Goal: Task Accomplishment & Management: Complete application form

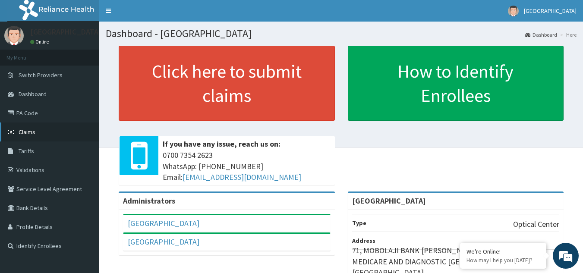
click at [38, 131] on link "Claims" at bounding box center [49, 131] width 99 height 19
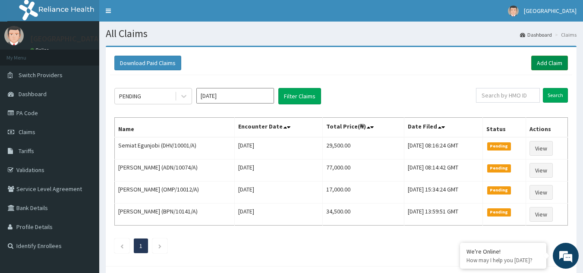
click at [550, 59] on link "Add Claim" at bounding box center [549, 63] width 37 height 15
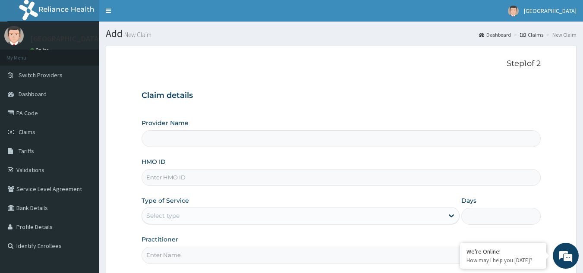
type input "[GEOGRAPHIC_DATA]"
click at [205, 179] on input "HMO ID" at bounding box center [340, 177] width 399 height 17
type input "DGE/10005/A"
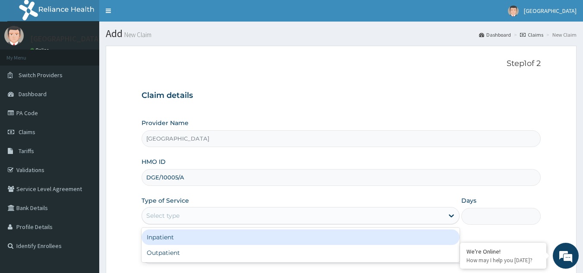
click at [216, 218] on div "Select type" at bounding box center [292, 216] width 301 height 14
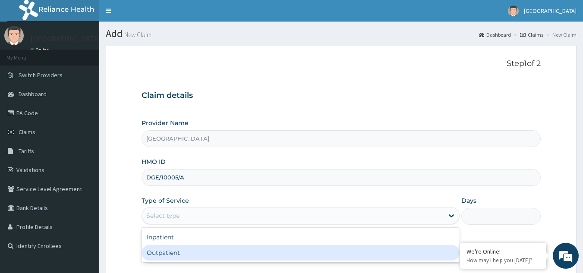
click at [206, 249] on div "Outpatient" at bounding box center [300, 253] width 318 height 16
type input "1"
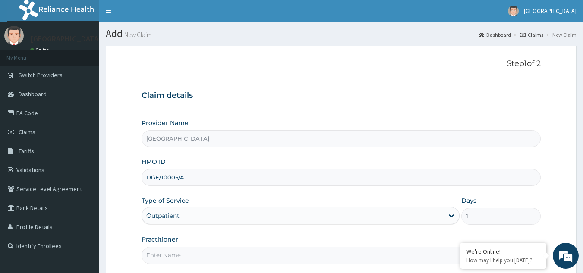
click at [206, 249] on input "Practitioner" at bounding box center [340, 255] width 399 height 17
type input "[PERSON_NAME]"
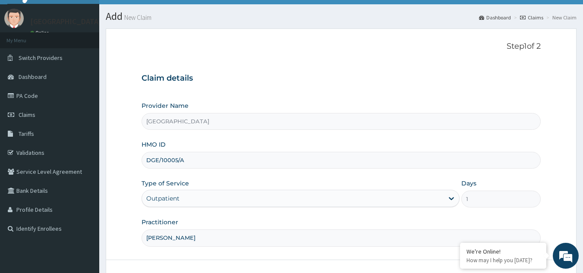
scroll to position [82, 0]
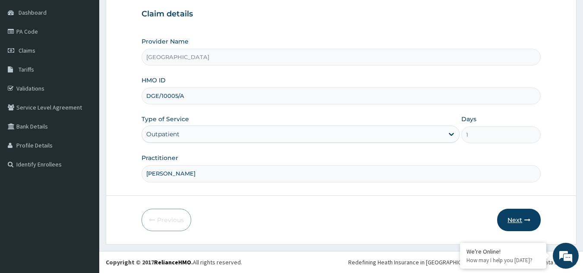
click at [517, 216] on button "Next" at bounding box center [519, 220] width 44 height 22
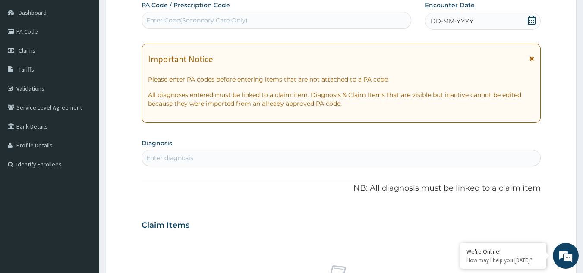
click at [248, 20] on div "Enter Code(Secondary Care Only)" at bounding box center [276, 20] width 269 height 14
type input "PA/2E5DA2"
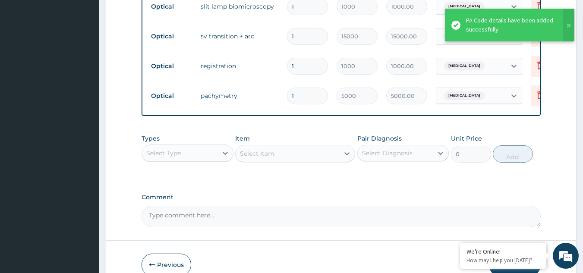
scroll to position [493, 0]
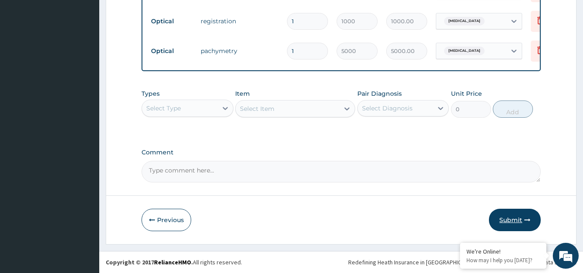
click at [518, 221] on button "Submit" at bounding box center [515, 220] width 52 height 22
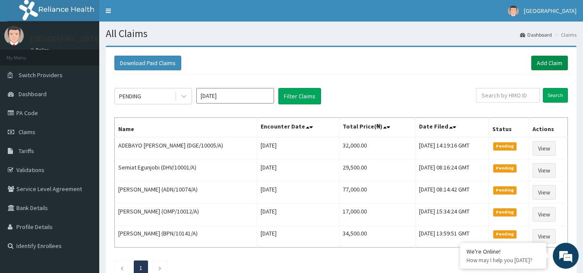
click at [546, 63] on link "Add Claim" at bounding box center [549, 63] width 37 height 15
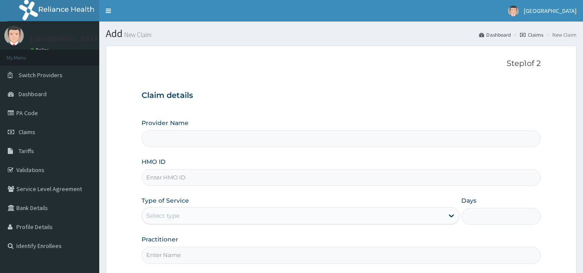
click at [205, 176] on input "HMO ID" at bounding box center [340, 177] width 399 height 17
type input "[GEOGRAPHIC_DATA]"
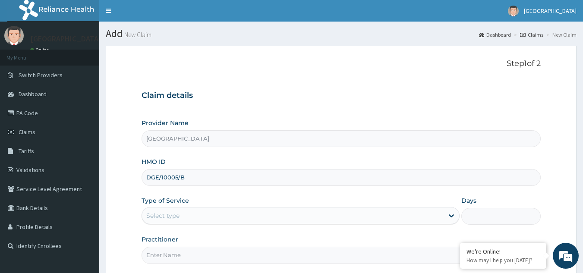
type input "DGE/10005/B"
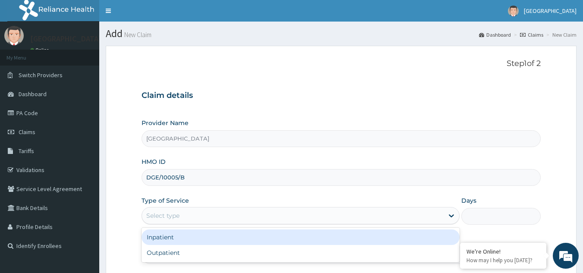
click at [211, 213] on div "Select type" at bounding box center [292, 216] width 301 height 14
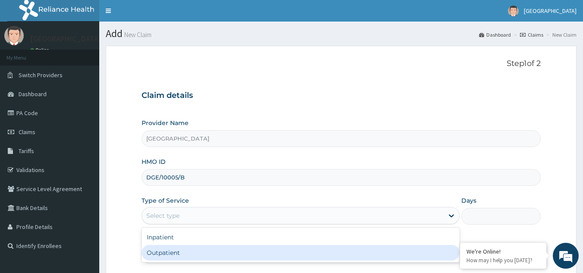
click at [201, 251] on div "Outpatient" at bounding box center [300, 253] width 318 height 16
type input "1"
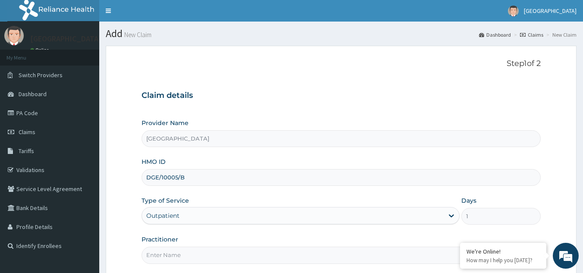
click at [201, 251] on input "Practitioner" at bounding box center [340, 255] width 399 height 17
type input "[PERSON_NAME]"
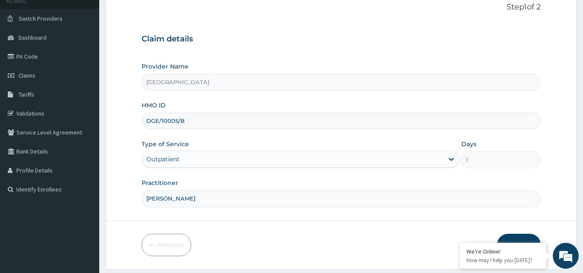
scroll to position [82, 0]
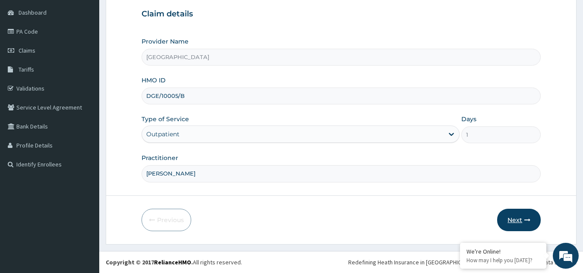
click at [522, 218] on button "Next" at bounding box center [519, 220] width 44 height 22
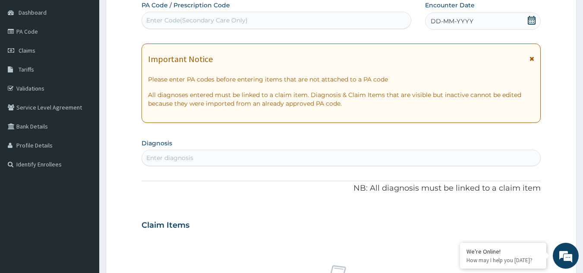
click at [235, 22] on div "Enter Code(Secondary Care Only)" at bounding box center [196, 20] width 101 height 9
type input "PA/8B4885"
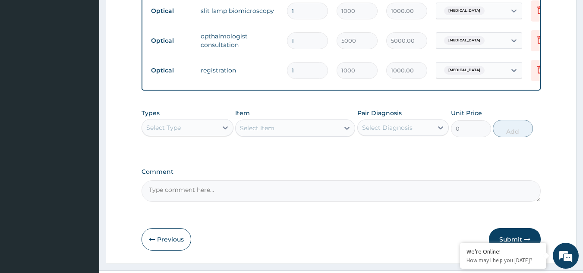
scroll to position [493, 0]
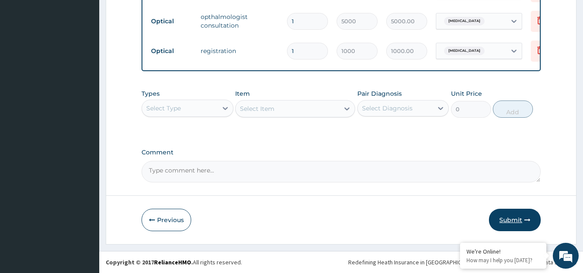
click at [523, 217] on button "Submit" at bounding box center [515, 220] width 52 height 22
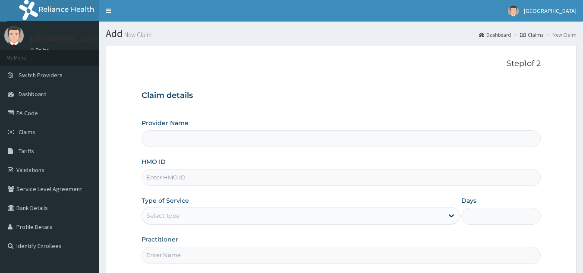
click at [198, 174] on input "HMO ID" at bounding box center [340, 177] width 399 height 17
type input "DG"
type input "Airen Eye Center"
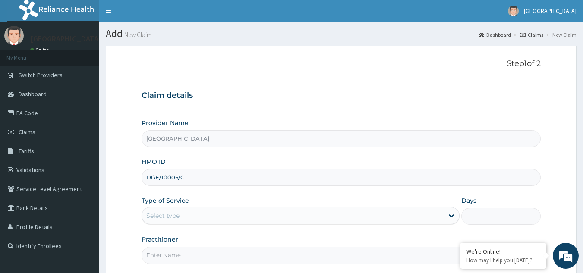
type input "DGE/10005/C"
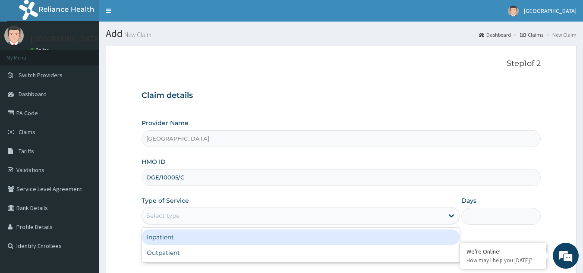
click at [208, 214] on div "Select type" at bounding box center [292, 216] width 301 height 14
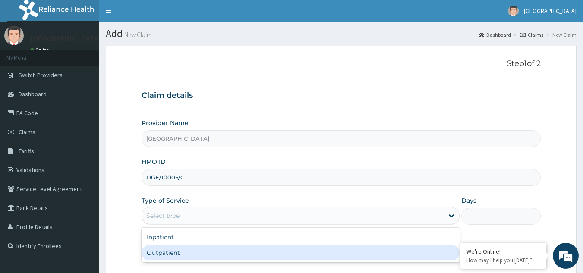
click at [194, 251] on div "Outpatient" at bounding box center [300, 253] width 318 height 16
type input "1"
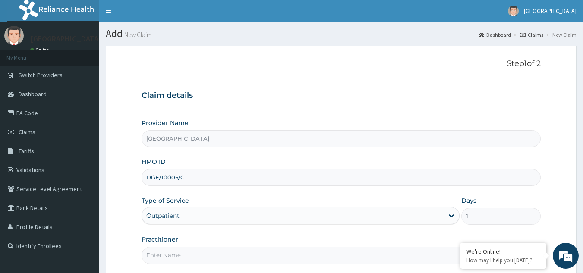
click at [207, 254] on input "Practitioner" at bounding box center [340, 255] width 399 height 17
type input "Dr Efosa Airen"
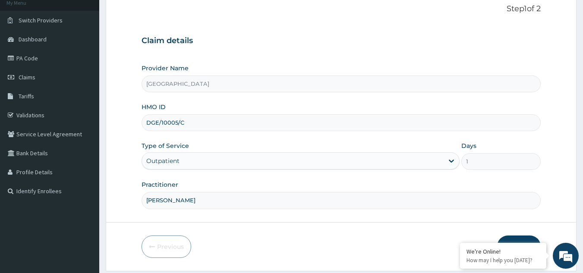
scroll to position [82, 0]
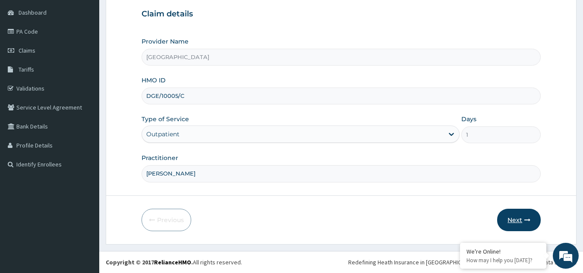
click at [524, 220] on icon "button" at bounding box center [527, 220] width 6 height 6
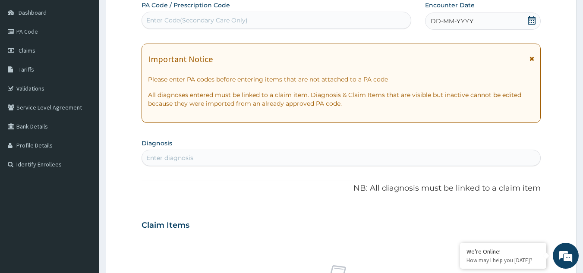
scroll to position [0, 0]
click at [170, 23] on div "Enter Code(Secondary Care Only)" at bounding box center [196, 20] width 101 height 9
type input "PA/D1F54B"
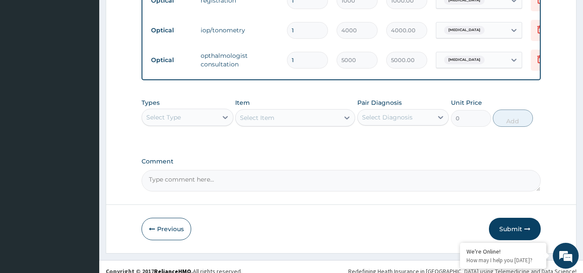
scroll to position [493, 0]
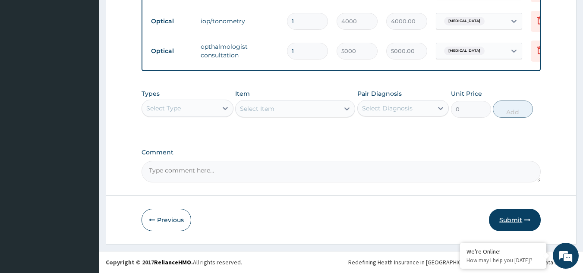
click at [517, 218] on button "Submit" at bounding box center [515, 220] width 52 height 22
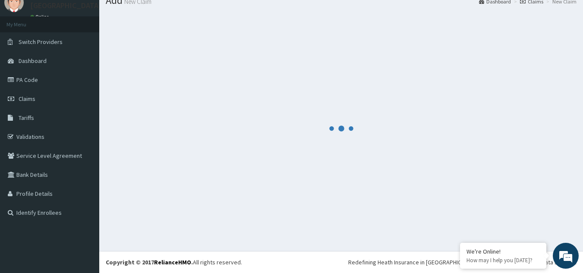
scroll to position [33, 0]
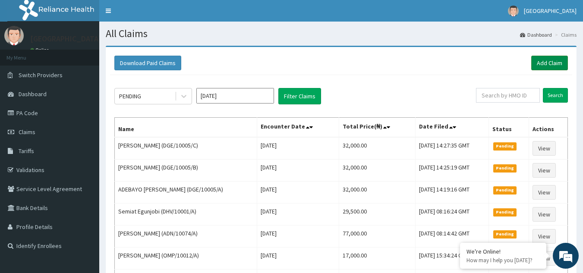
click at [551, 62] on link "Add Claim" at bounding box center [549, 63] width 37 height 15
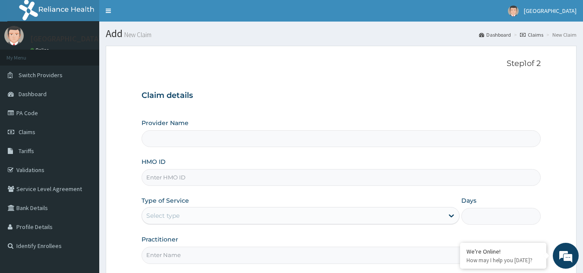
click at [242, 179] on input "HMO ID" at bounding box center [340, 177] width 399 height 17
type input "[GEOGRAPHIC_DATA]"
type input "DGE/10005/D"
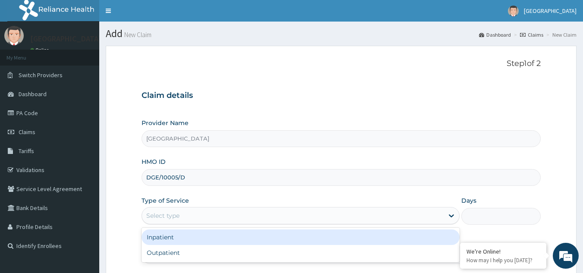
click at [220, 214] on div "Select type" at bounding box center [292, 216] width 301 height 14
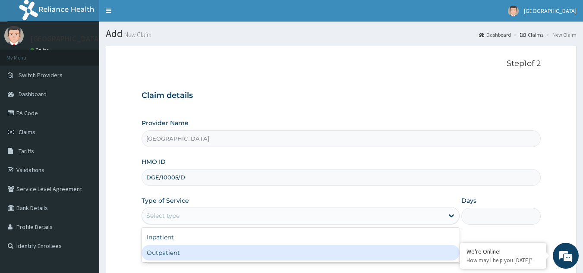
click at [207, 253] on div "Outpatient" at bounding box center [300, 253] width 318 height 16
type input "1"
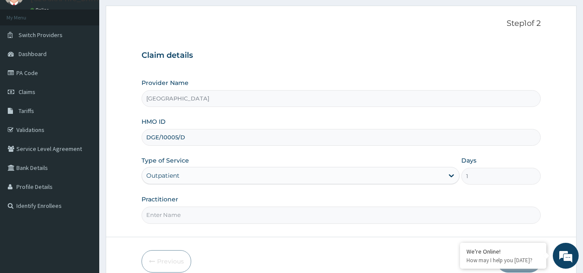
scroll to position [47, 0]
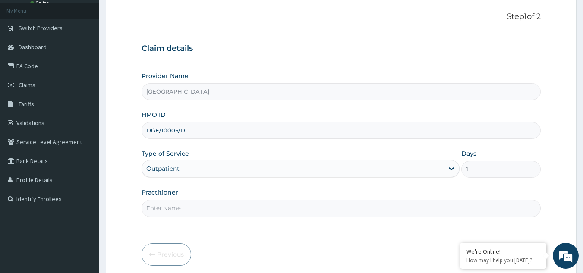
click at [196, 205] on input "Practitioner" at bounding box center [340, 208] width 399 height 17
type input "[PERSON_NAME]"
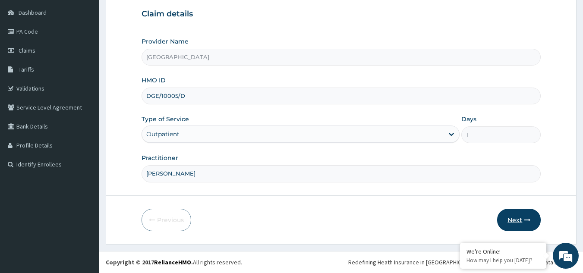
click at [520, 224] on button "Next" at bounding box center [519, 220] width 44 height 22
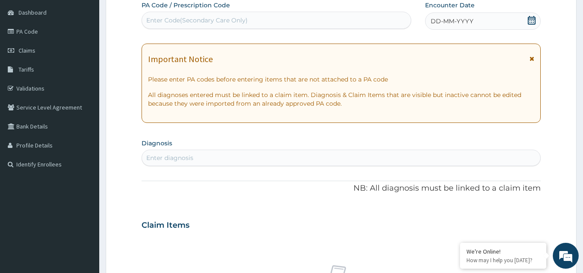
click at [213, 19] on div "Enter Code(Secondary Care Only)" at bounding box center [196, 20] width 101 height 9
type input "PA/A973AA"
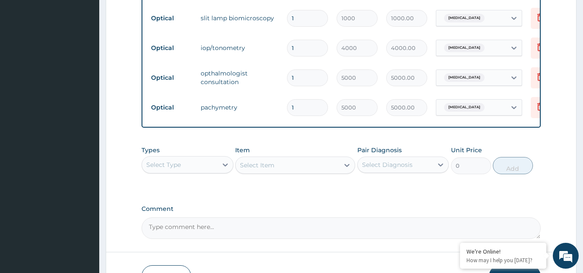
scroll to position [493, 0]
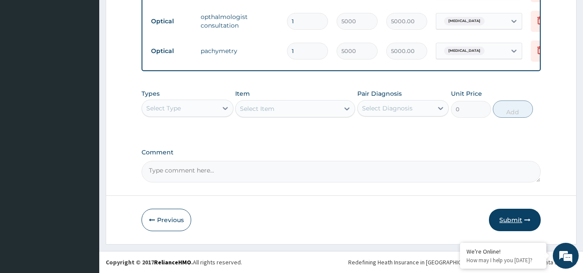
click at [519, 218] on button "Submit" at bounding box center [515, 220] width 52 height 22
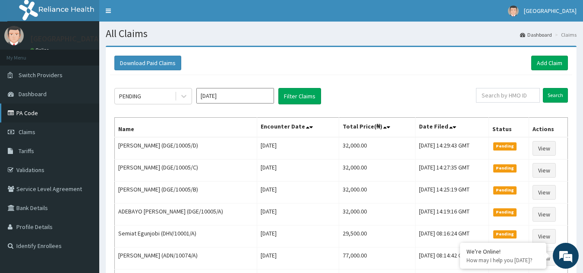
click at [41, 112] on link "PA Code" at bounding box center [49, 112] width 99 height 19
click at [547, 61] on link "Add Claim" at bounding box center [549, 63] width 37 height 15
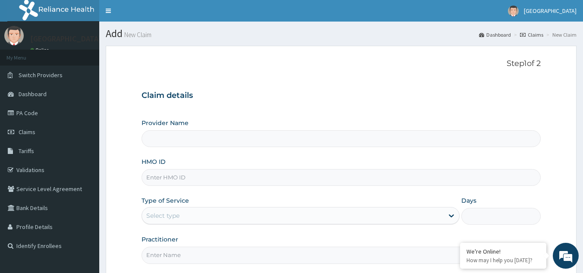
click at [232, 181] on input "HMO ID" at bounding box center [340, 177] width 399 height 17
type input "[GEOGRAPHIC_DATA]"
type input "DGE/10005/"
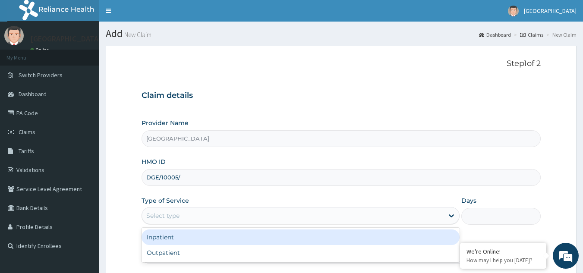
click at [220, 216] on div "Select type" at bounding box center [292, 216] width 301 height 14
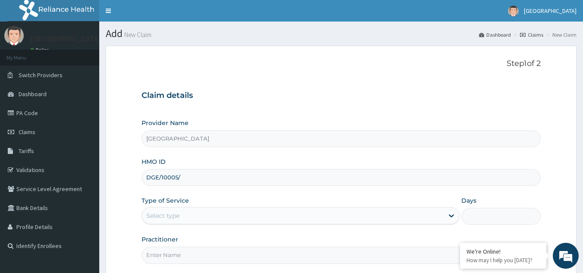
click at [220, 216] on div "Select type" at bounding box center [292, 216] width 301 height 14
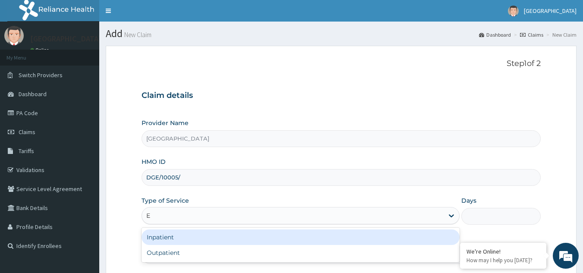
type input "E"
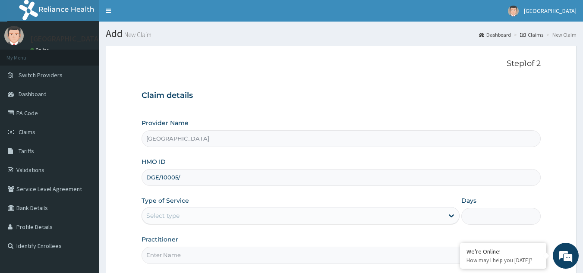
click at [191, 175] on input "DGE/10005/" at bounding box center [340, 177] width 399 height 17
type input "DGE/10005/E"
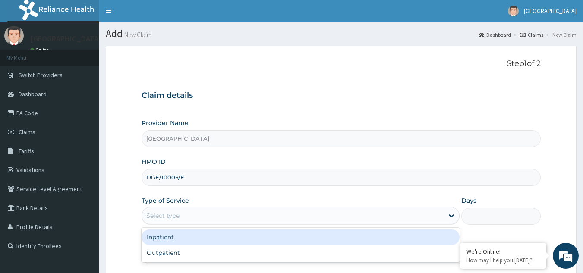
click at [190, 211] on div "Select type" at bounding box center [292, 216] width 301 height 14
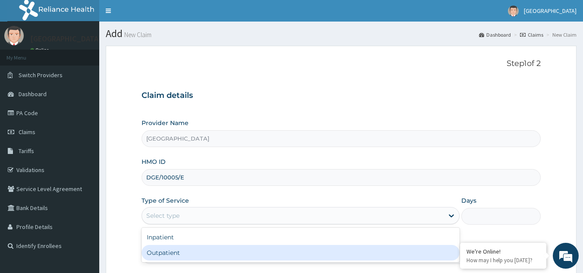
click at [184, 252] on div "Outpatient" at bounding box center [300, 253] width 318 height 16
type input "1"
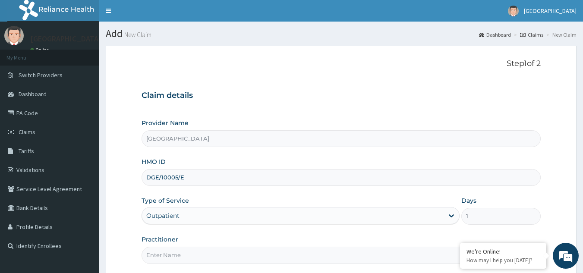
click at [184, 252] on input "Practitioner" at bounding box center [340, 255] width 399 height 17
type input "Dr Efosa Airen"
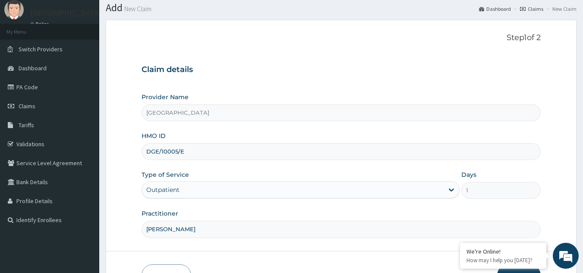
scroll to position [82, 0]
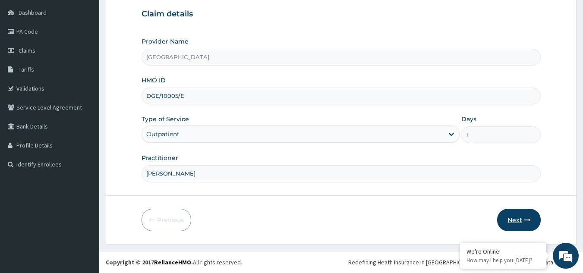
click at [526, 222] on icon "button" at bounding box center [527, 220] width 6 height 6
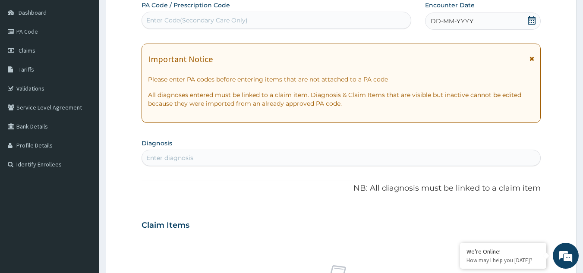
click at [159, 14] on div "Enter Code(Secondary Care Only)" at bounding box center [276, 20] width 269 height 14
type input "PA/1E027A"
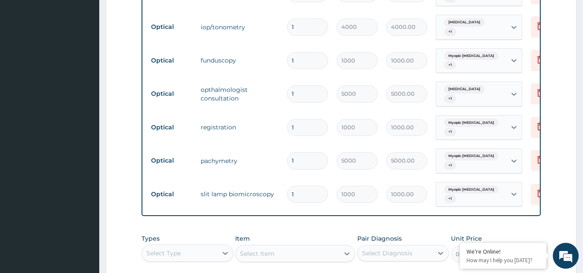
scroll to position [508, 0]
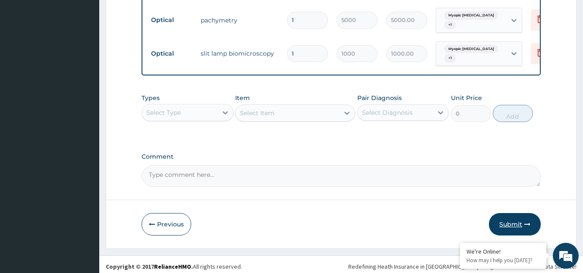
click at [526, 223] on button "Submit" at bounding box center [515, 224] width 52 height 22
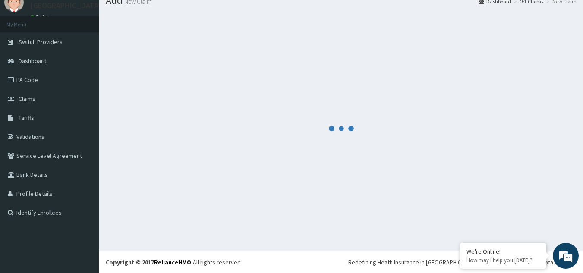
scroll to position [33, 0]
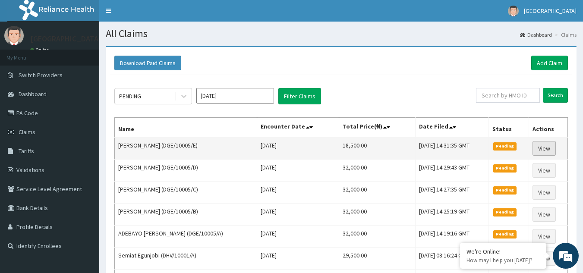
click at [545, 147] on link "View" at bounding box center [543, 148] width 23 height 15
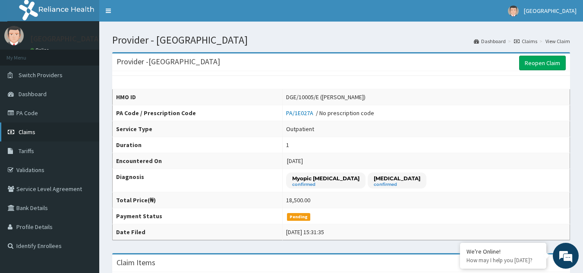
click at [42, 129] on link "Claims" at bounding box center [49, 131] width 99 height 19
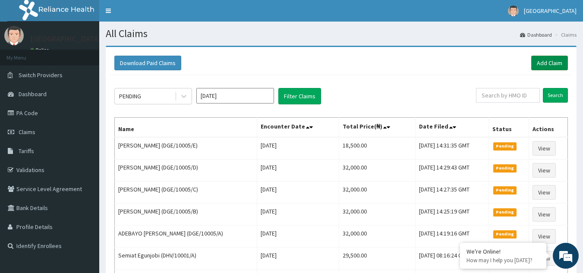
click at [549, 64] on link "Add Claim" at bounding box center [549, 63] width 37 height 15
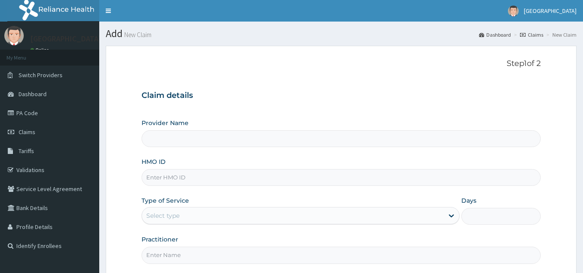
click at [247, 176] on input "HMO ID" at bounding box center [340, 177] width 399 height 17
type input "[GEOGRAPHIC_DATA]"
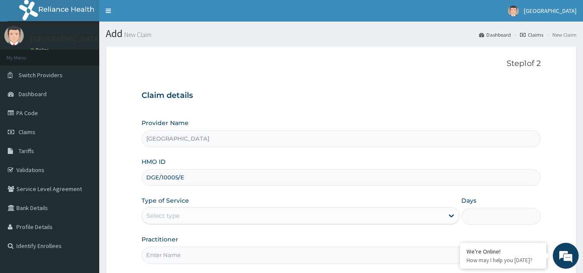
type input "DGE/10005/E"
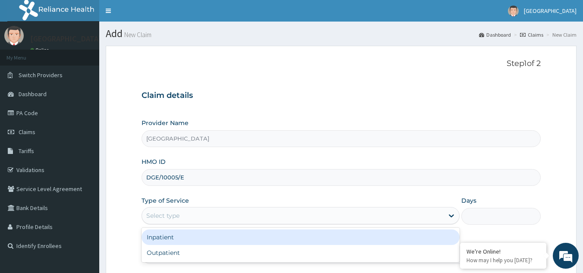
click at [222, 216] on div "Select type" at bounding box center [292, 216] width 301 height 14
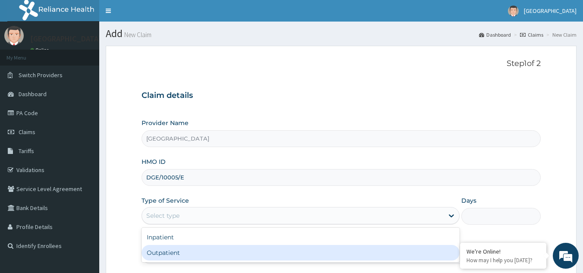
click at [206, 254] on div "Outpatient" at bounding box center [300, 253] width 318 height 16
type input "1"
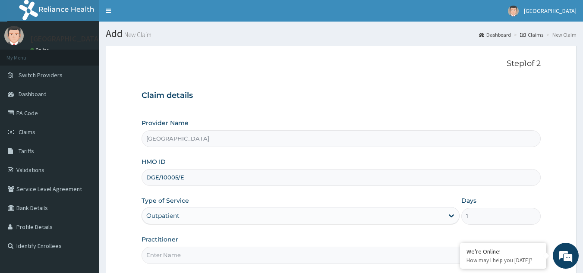
click at [206, 254] on input "Practitioner" at bounding box center [340, 255] width 399 height 17
type input "[PERSON_NAME]"
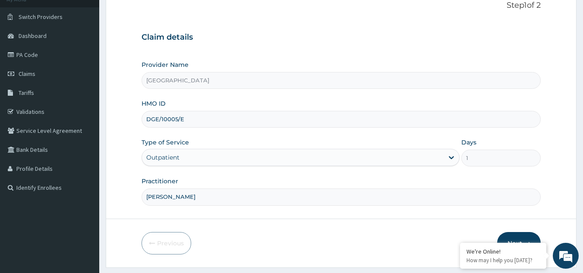
scroll to position [82, 0]
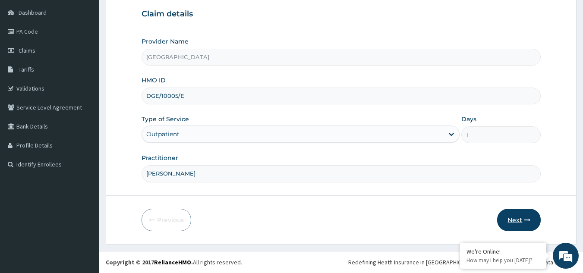
click at [525, 222] on icon "button" at bounding box center [527, 220] width 6 height 6
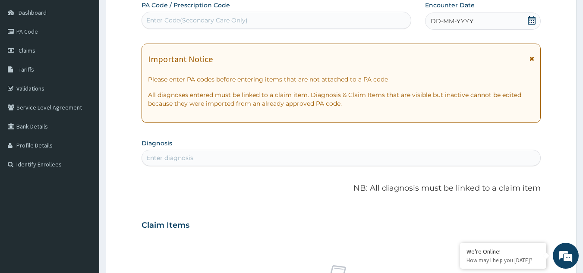
click at [242, 20] on div "Enter Code(Secondary Care Only)" at bounding box center [196, 20] width 101 height 9
type input "PA/91A896"
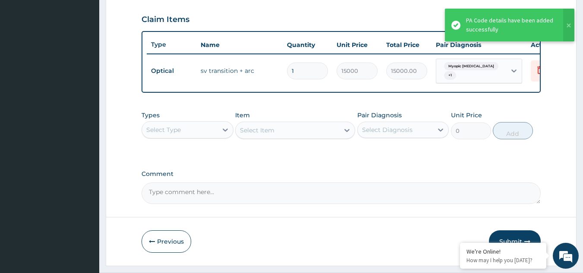
scroll to position [318, 0]
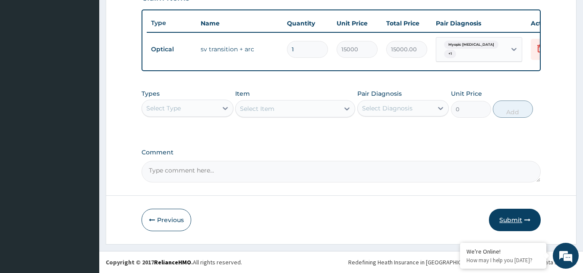
click at [513, 218] on button "Submit" at bounding box center [515, 220] width 52 height 22
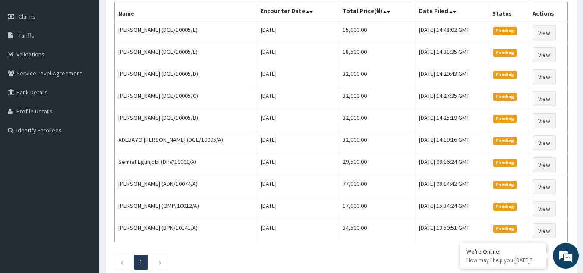
scroll to position [121, 0]
